Goal: Navigation & Orientation: Find specific page/section

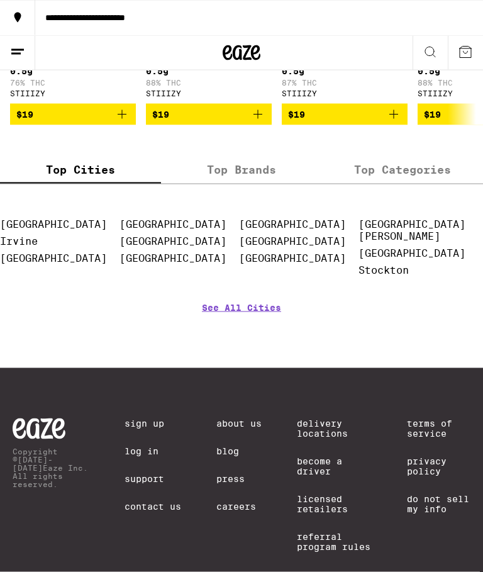
scroll to position [1473, 0]
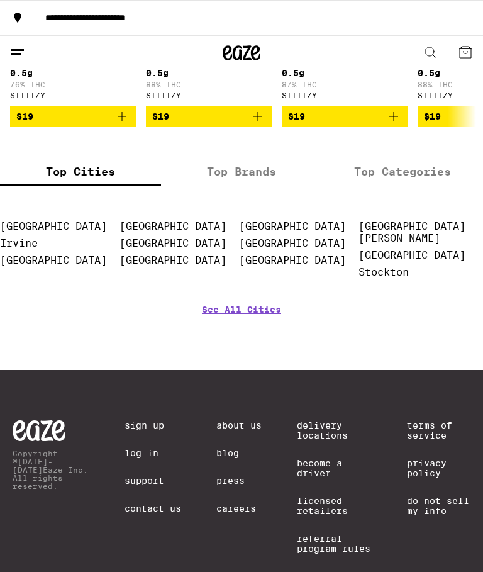
click at [272, 186] on label "Top Brands" at bounding box center [241, 172] width 161 height 27
click at [0, 0] on input "Top Brands" at bounding box center [0, 0] width 0 height 0
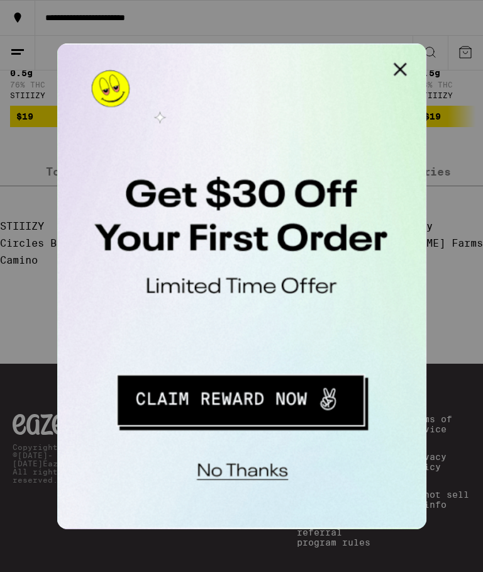
scroll to position [0, 0]
click at [216, 52] on button "Close Modal" at bounding box center [216, 55] width 25 height 25
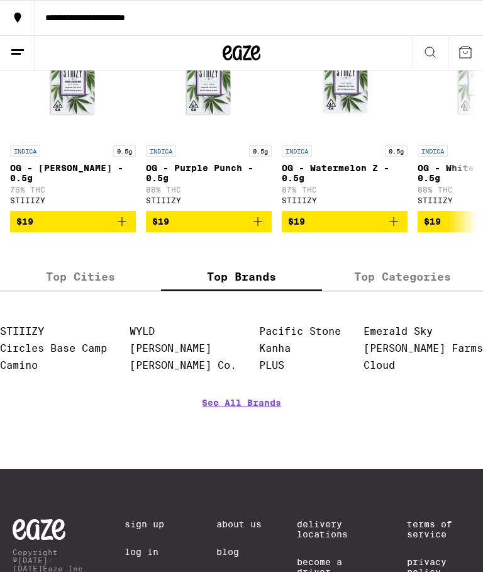
scroll to position [1365, 0]
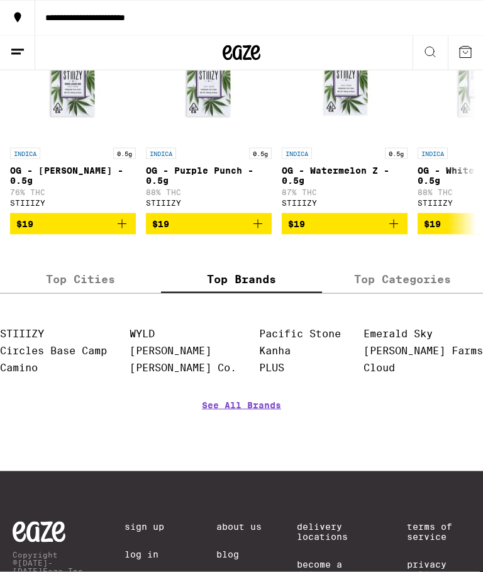
click at [418, 293] on label "Top Categories" at bounding box center [402, 279] width 161 height 27
click at [0, 0] on input "Top Categories" at bounding box center [0, 0] width 0 height 0
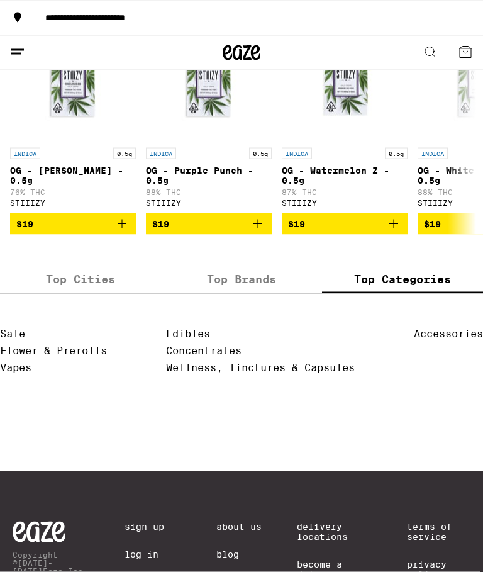
scroll to position [1366, 0]
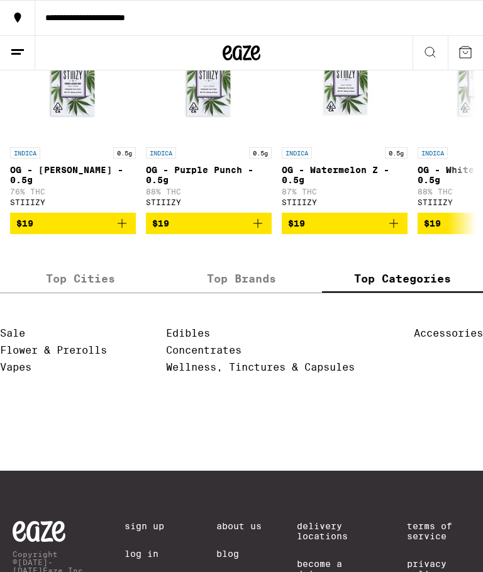
click at [124, 293] on label "Top Cities" at bounding box center [80, 278] width 161 height 27
click at [0, 0] on input "Top Cities" at bounding box center [0, 0] width 0 height 0
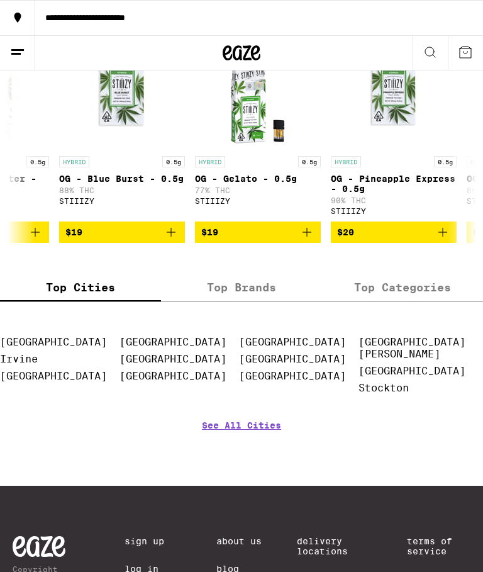
scroll to position [1353, 0]
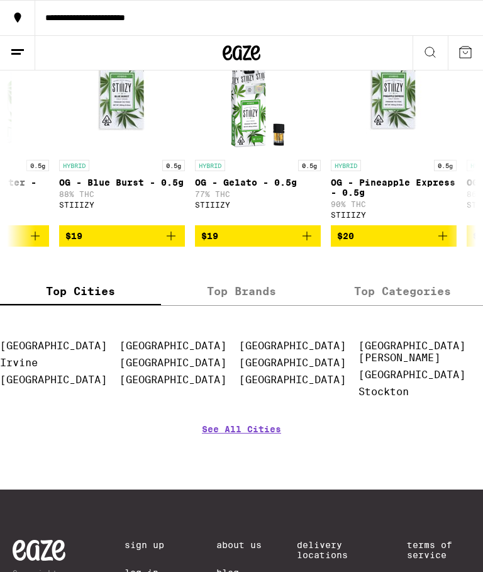
click at [274, 469] on link "See All Cities" at bounding box center [241, 447] width 79 height 47
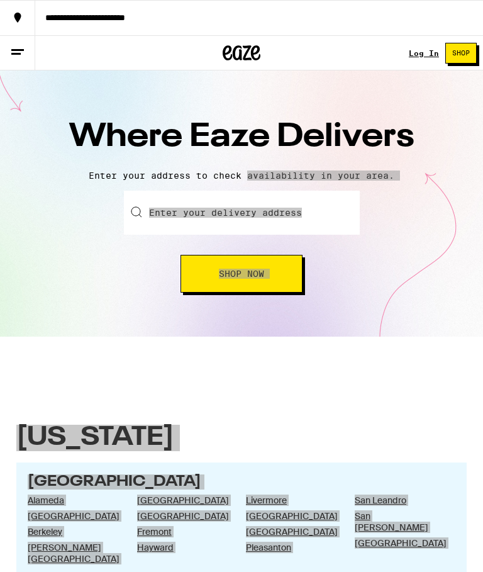
click at [415, 334] on div "Where Eaze Delivers Enter your address to check availability in your area. Ente…" at bounding box center [241, 203] width 483 height 266
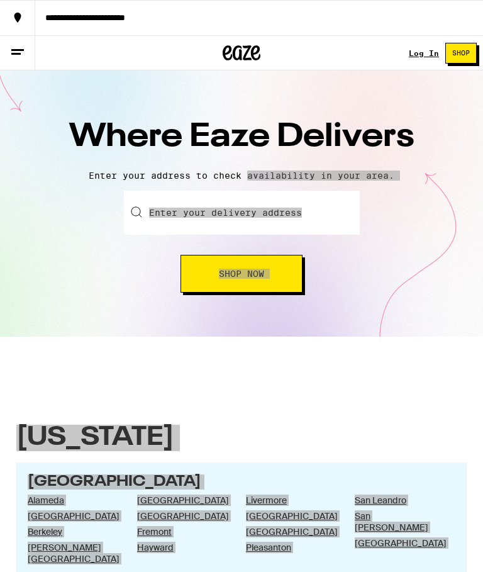
click at [415, 335] on div "Where Eaze Delivers Enter your address to check availability in your area. Ente…" at bounding box center [241, 203] width 483 height 266
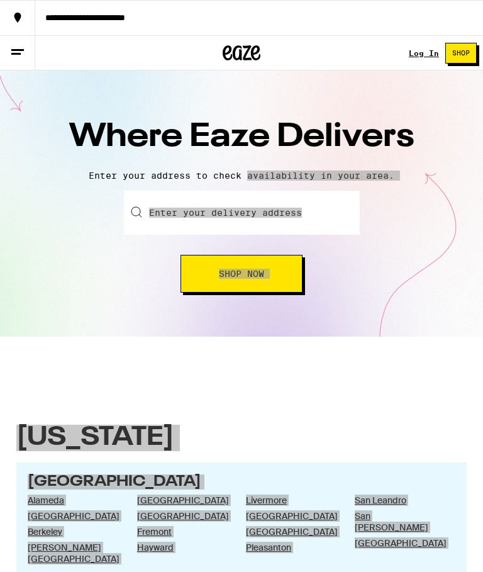
click at [415, 335] on div "Where Eaze Delivers Enter your address to check availability in your area. Ente…" at bounding box center [241, 203] width 483 height 266
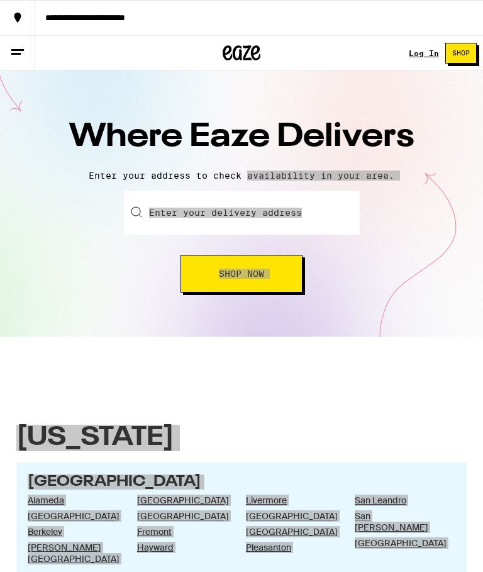
click at [415, 335] on div "Where Eaze Delivers Enter your address to check availability in your area. Ente…" at bounding box center [241, 203] width 483 height 266
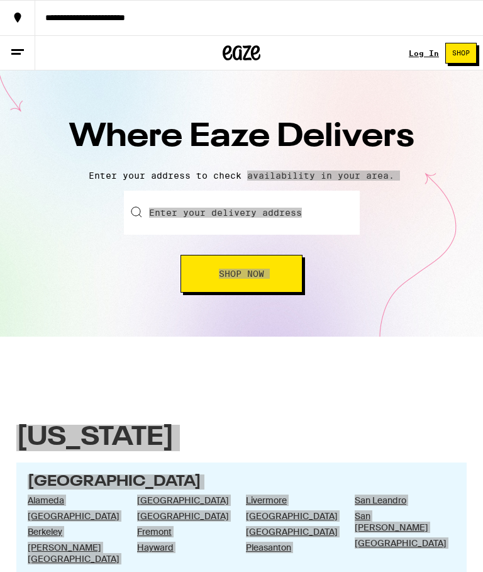
click at [415, 335] on div "Where Eaze Delivers Enter your address to check availability in your area. Ente…" at bounding box center [241, 203] width 483 height 266
